Goal: Transaction & Acquisition: Purchase product/service

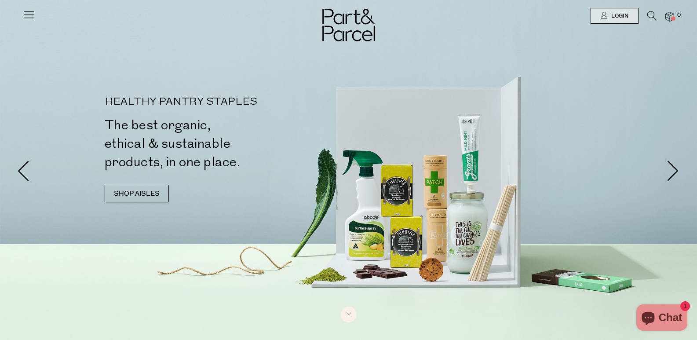
click at [26, 17] on icon at bounding box center [29, 14] width 12 height 12
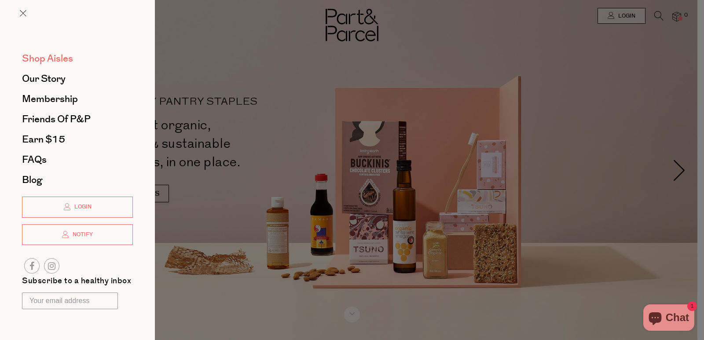
click at [45, 57] on span "Shop Aisles" at bounding box center [47, 58] width 51 height 14
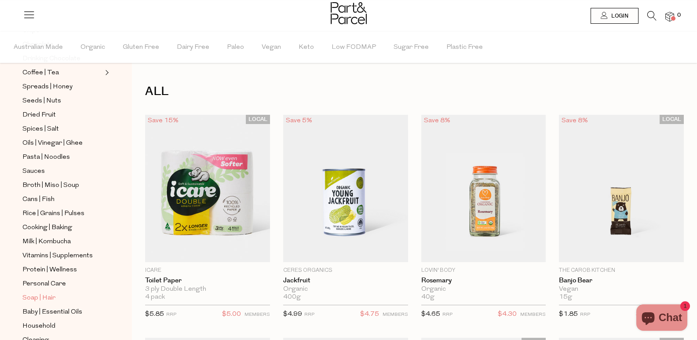
scroll to position [225, 0]
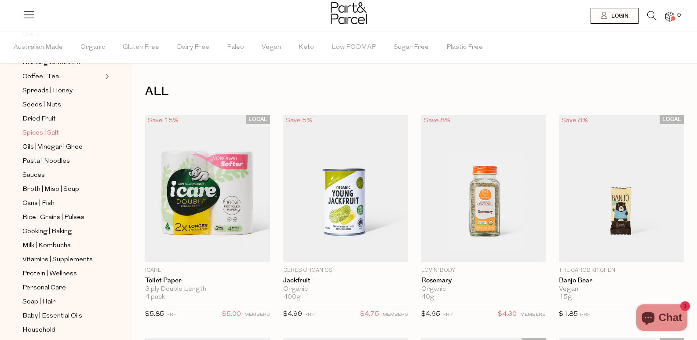
click at [44, 128] on span "Spices | Salt" at bounding box center [40, 133] width 36 height 11
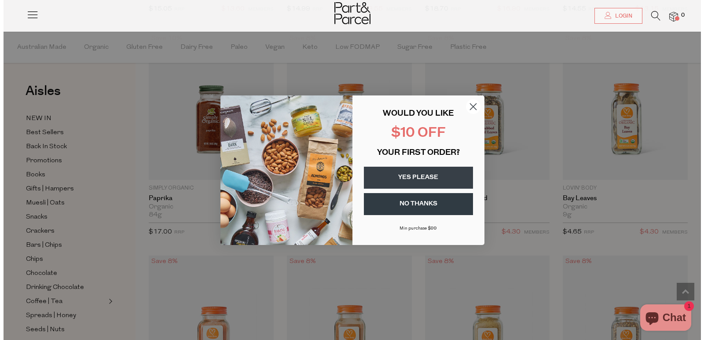
scroll to position [1667, 0]
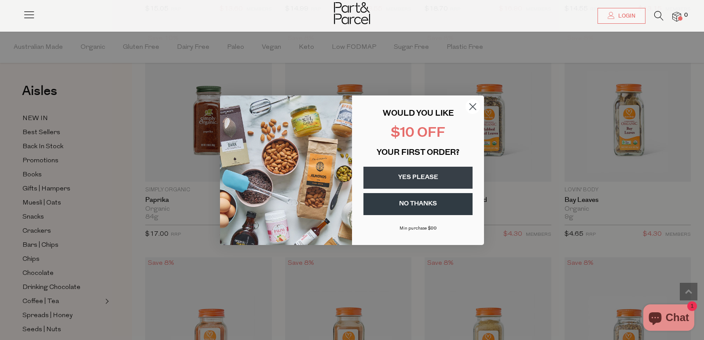
click at [475, 106] on circle "Close dialog" at bounding box center [472, 106] width 15 height 15
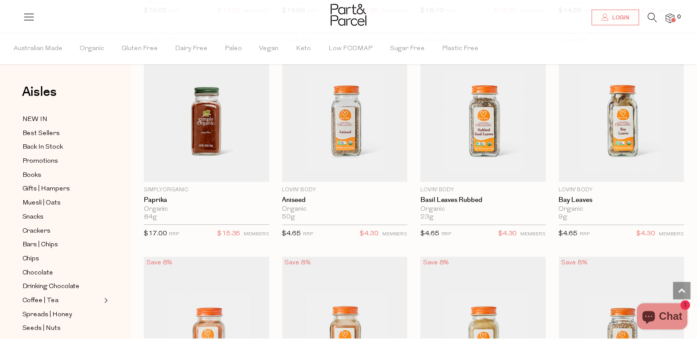
scroll to position [1653, 0]
